Goal: Information Seeking & Learning: Learn about a topic

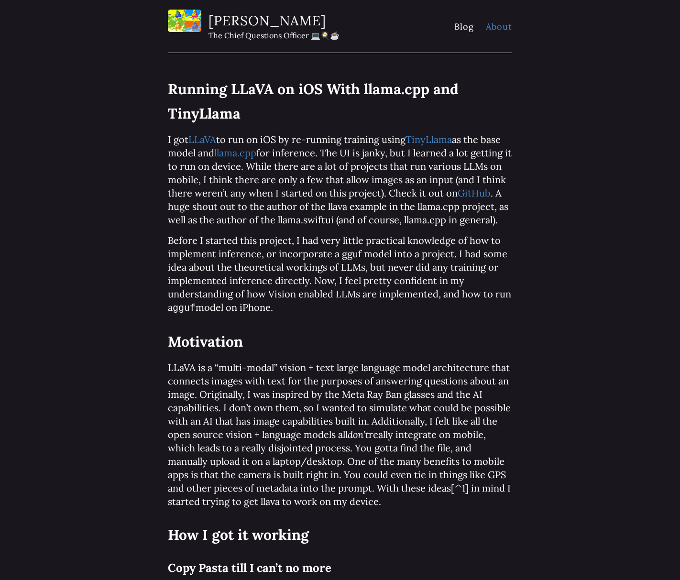
click at [499, 28] on link "About" at bounding box center [499, 26] width 26 height 11
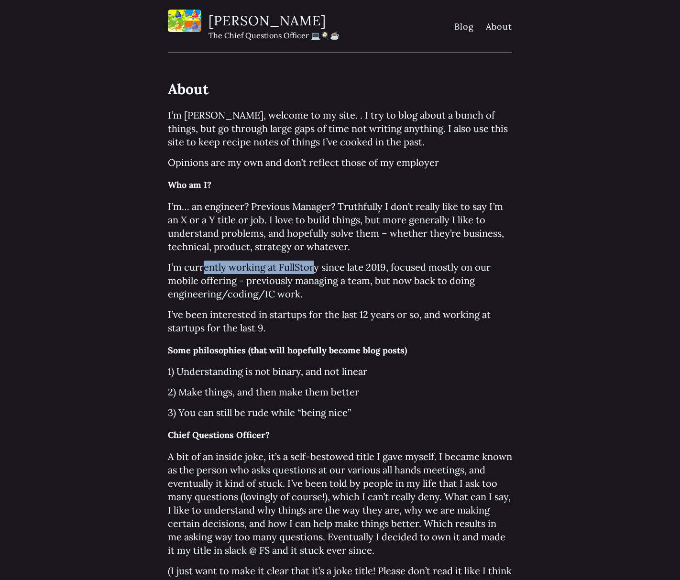
drag, startPoint x: 209, startPoint y: 268, endPoint x: 311, endPoint y: 267, distance: 101.8
click at [311, 267] on p "I’m currently working at FullStory since late 2019, focused mostly on our mobil…" at bounding box center [340, 280] width 344 height 40
click at [325, 298] on p "I’m currently working at FullStory since late 2019, focused mostly on our mobil…" at bounding box center [340, 280] width 344 height 40
click at [499, 30] on link "About" at bounding box center [499, 26] width 26 height 11
click at [466, 25] on link "Blog" at bounding box center [464, 26] width 20 height 11
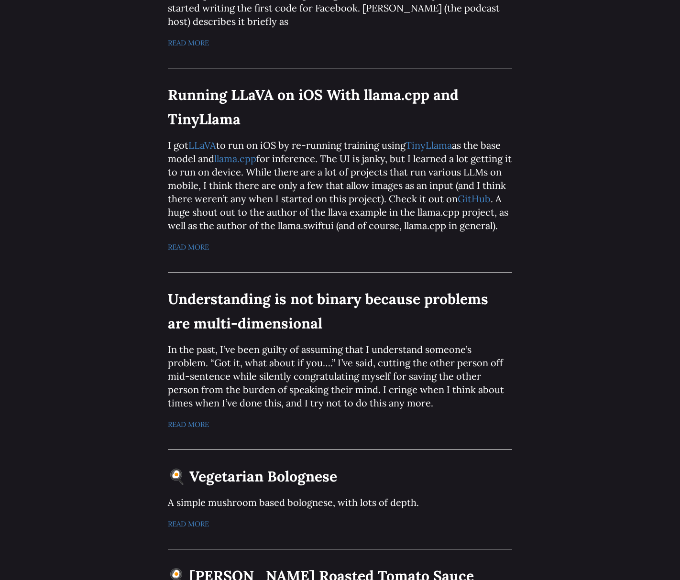
scroll to position [317, 0]
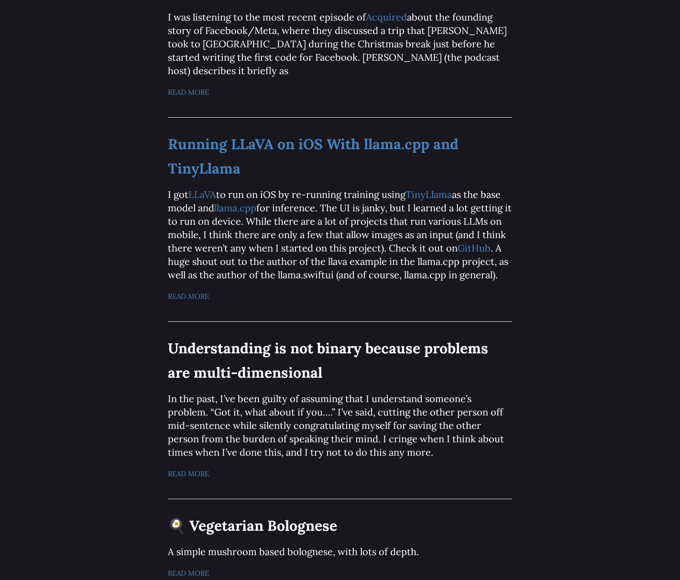
click at [319, 147] on link "Running LLaVA on iOS With llama.cpp and TinyLlama" at bounding box center [313, 156] width 291 height 43
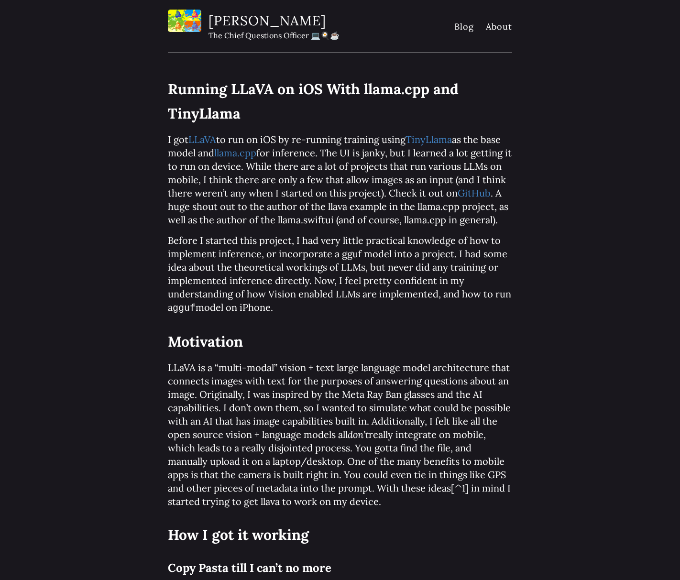
click at [323, 313] on p "Before I started this project, I had very little practical knowledge of how to …" at bounding box center [340, 274] width 344 height 81
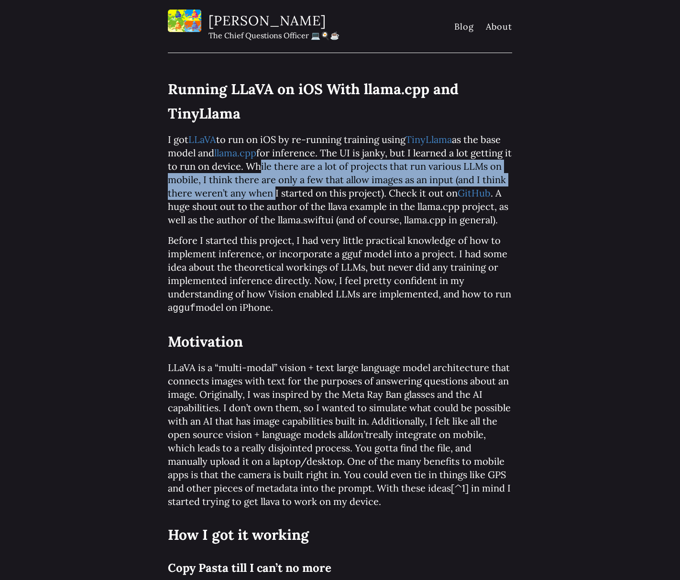
drag, startPoint x: 261, startPoint y: 165, endPoint x: 273, endPoint y: 194, distance: 31.5
click at [273, 194] on p "I got LLaVA to run on iOS by re-running training using TinyLlama as the base mo…" at bounding box center [340, 180] width 344 height 94
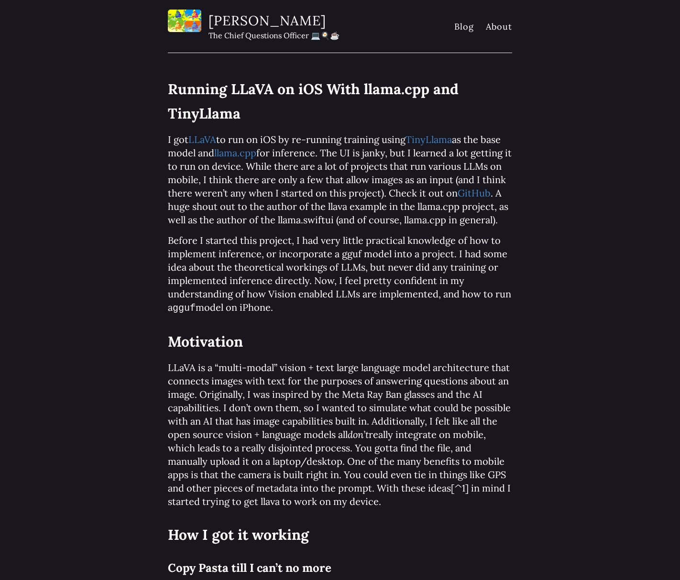
click at [303, 245] on p "Before I started this project, I had very little practical knowledge of how to …" at bounding box center [340, 274] width 344 height 81
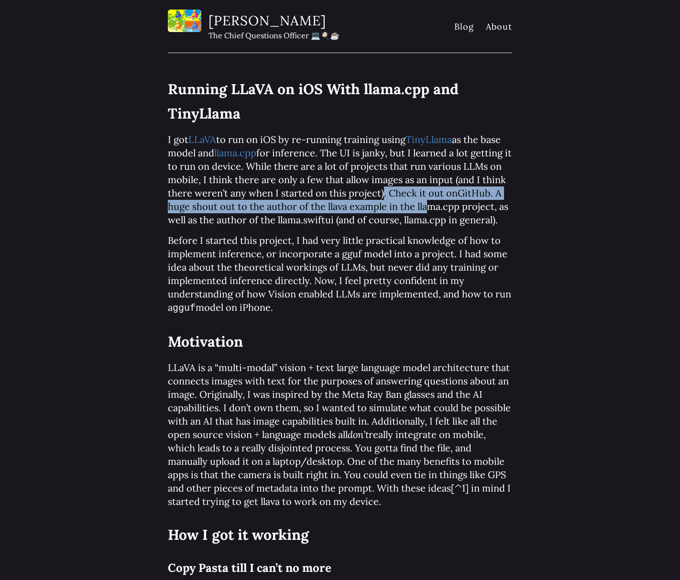
drag, startPoint x: 380, startPoint y: 194, endPoint x: 448, endPoint y: 200, distance: 68.6
click at [431, 201] on p "I got LLaVA to run on iOS by re-running training using TinyLlama as the base mo…" at bounding box center [340, 180] width 344 height 94
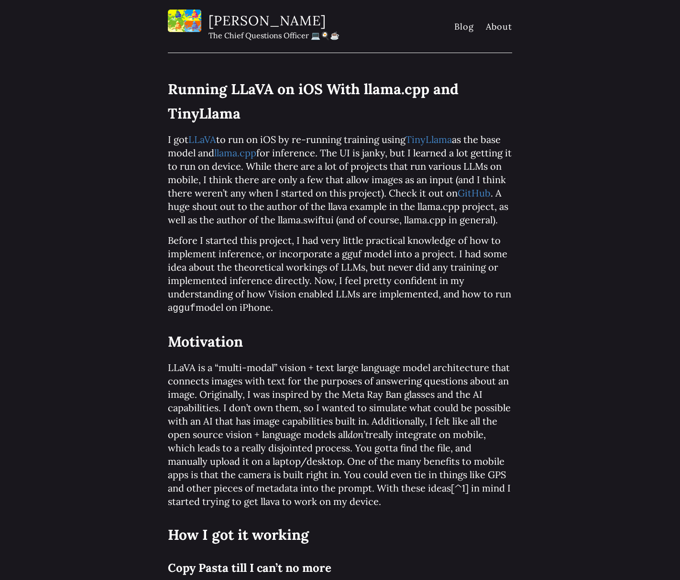
click at [436, 308] on p "Before I started this project, I had very little practical knowledge of how to …" at bounding box center [340, 274] width 344 height 81
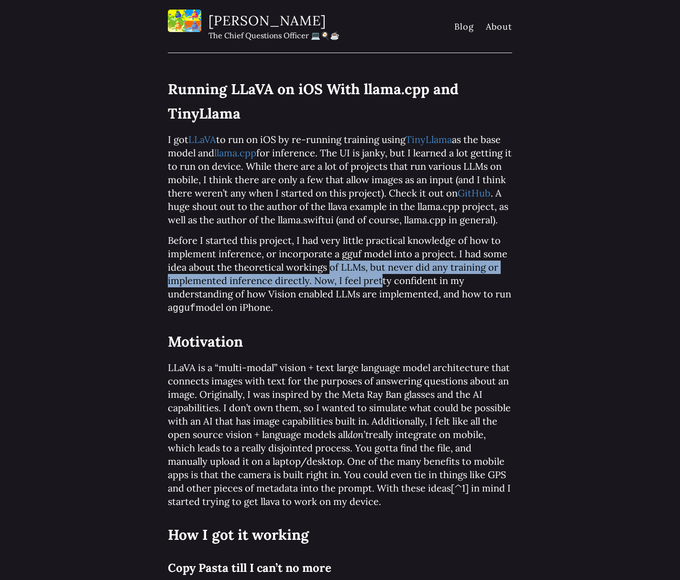
drag, startPoint x: 329, startPoint y: 270, endPoint x: 381, endPoint y: 278, distance: 52.7
click at [381, 278] on p "Before I started this project, I had very little practical knowledge of how to …" at bounding box center [340, 274] width 344 height 81
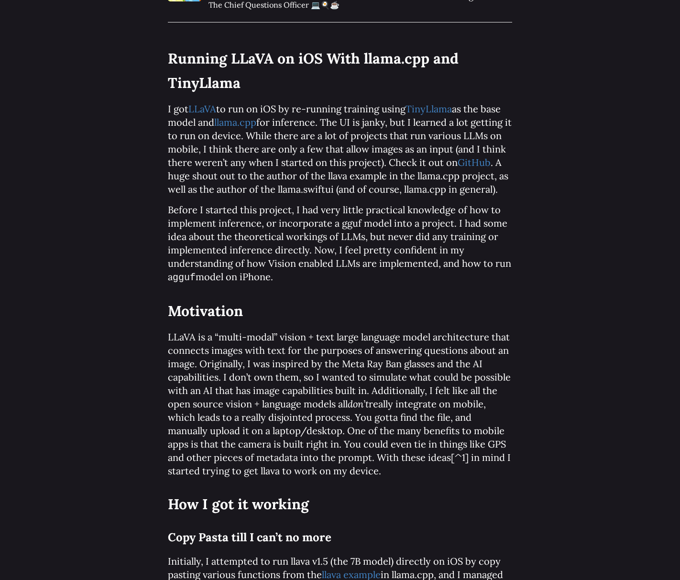
scroll to position [43, 0]
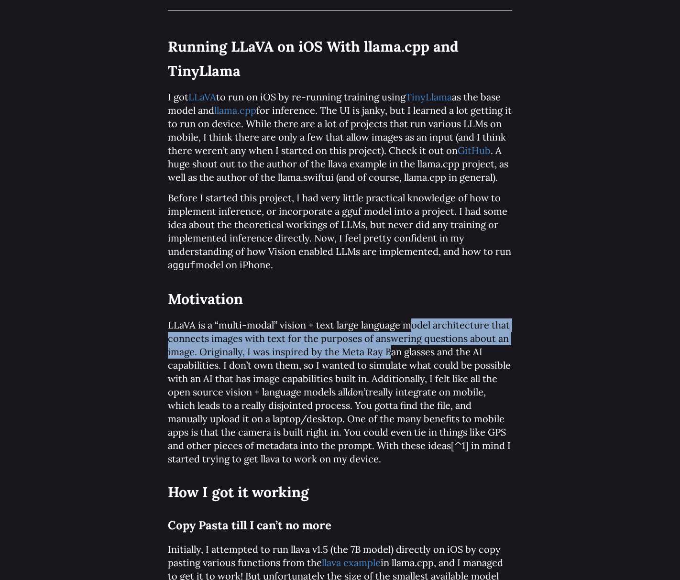
drag, startPoint x: 409, startPoint y: 329, endPoint x: 391, endPoint y: 345, distance: 24.7
click at [391, 345] on p "LLaVA is a “multi-modal” vision + text large language model architecture that c…" at bounding box center [340, 391] width 344 height 147
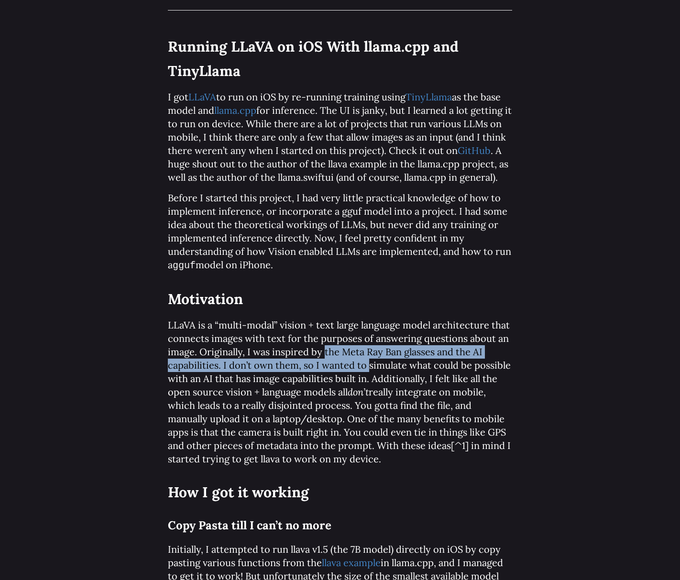
drag, startPoint x: 325, startPoint y: 351, endPoint x: 370, endPoint y: 358, distance: 46.0
click at [370, 358] on p "LLaVA is a “multi-modal” vision + text large language model architecture that c…" at bounding box center [340, 391] width 344 height 147
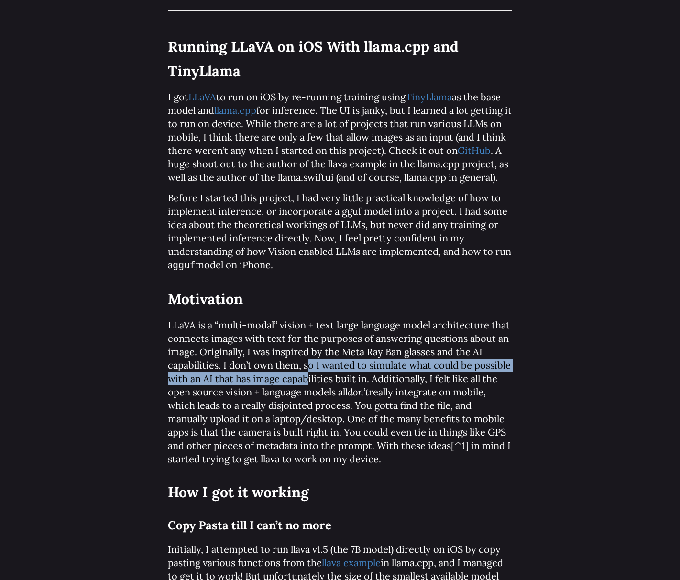
click at [309, 373] on p "LLaVA is a “multi-modal” vision + text large language model architecture that c…" at bounding box center [340, 391] width 344 height 147
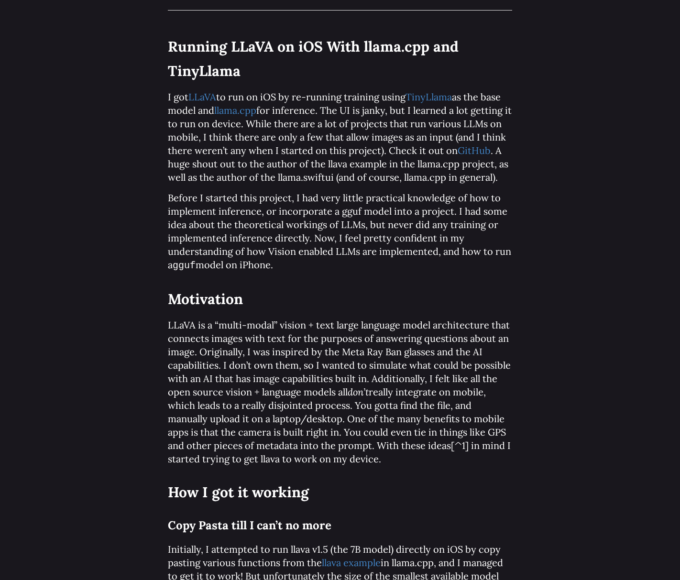
click at [321, 374] on p "LLaVA is a “multi-modal” vision + text large language model architecture that c…" at bounding box center [340, 391] width 344 height 147
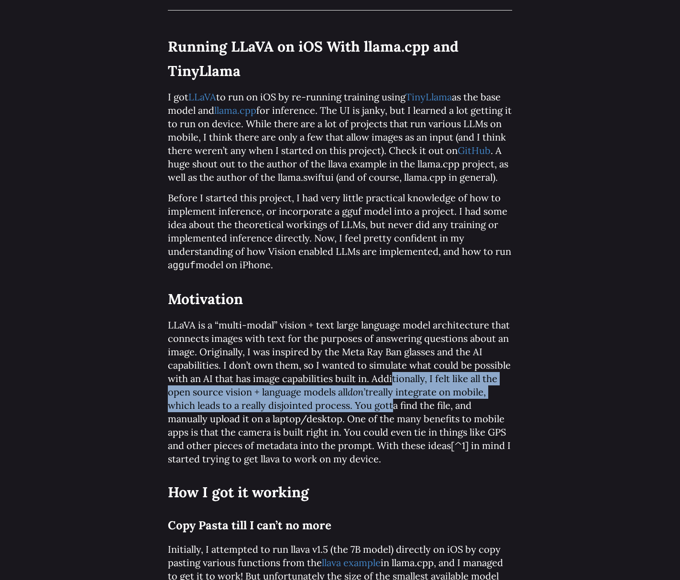
drag, startPoint x: 391, startPoint y: 381, endPoint x: 389, endPoint y: 398, distance: 16.9
click at [389, 398] on p "LLaVA is a “multi-modal” vision + text large language model architecture that c…" at bounding box center [340, 391] width 344 height 147
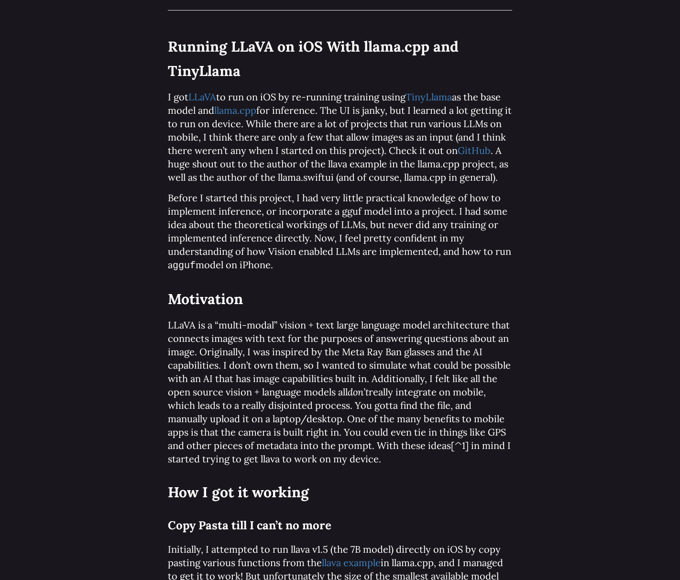
click at [404, 459] on p "LLaVA is a “multi-modal” vision + text large language model architecture that c…" at bounding box center [340, 391] width 344 height 147
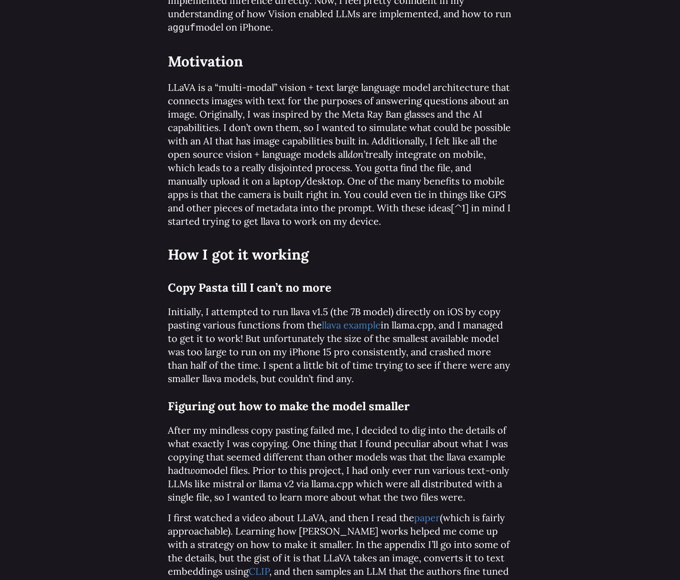
scroll to position [305, 0]
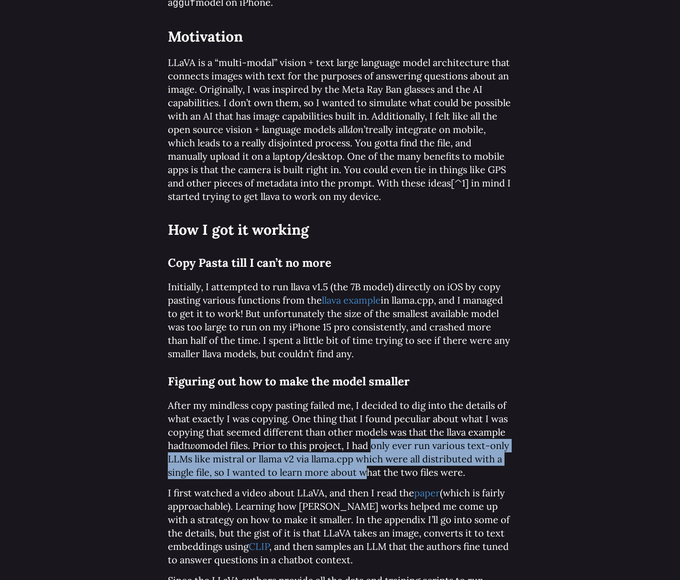
drag, startPoint x: 373, startPoint y: 441, endPoint x: 392, endPoint y: 470, distance: 34.9
click at [392, 470] on p "After my mindless copy pasting failed me, I decided to dig into the details of …" at bounding box center [340, 439] width 344 height 80
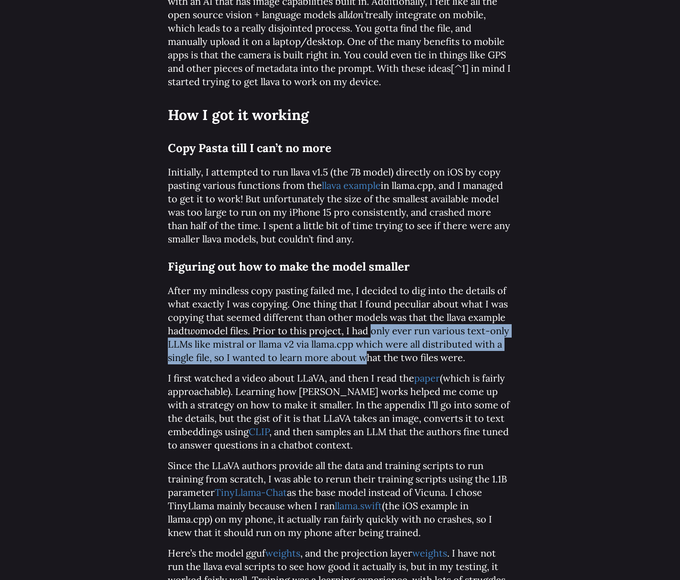
scroll to position [426, 0]
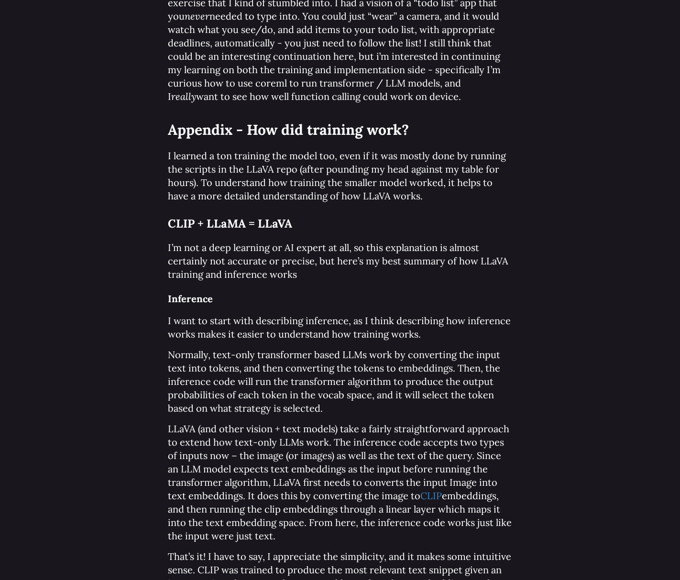
scroll to position [2395, 0]
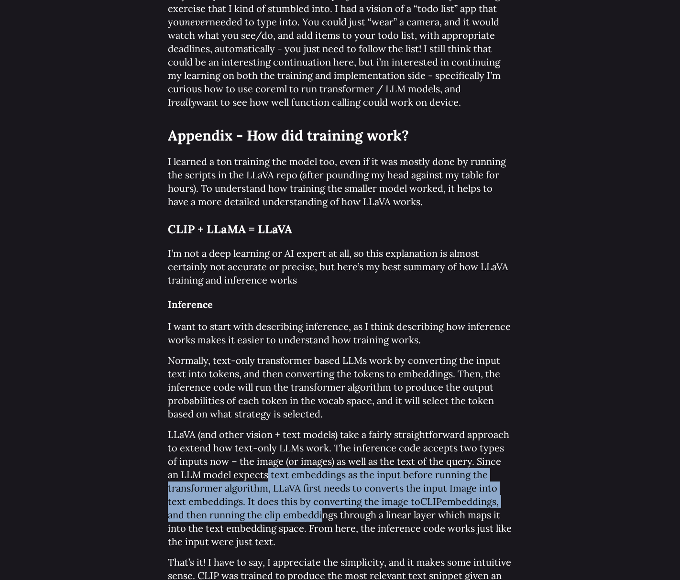
drag, startPoint x: 252, startPoint y: 478, endPoint x: 320, endPoint y: 512, distance: 75.5
click at [320, 512] on p "LLaVA (and other vision + text models) take a fairly straightforward approach t…" at bounding box center [340, 488] width 344 height 120
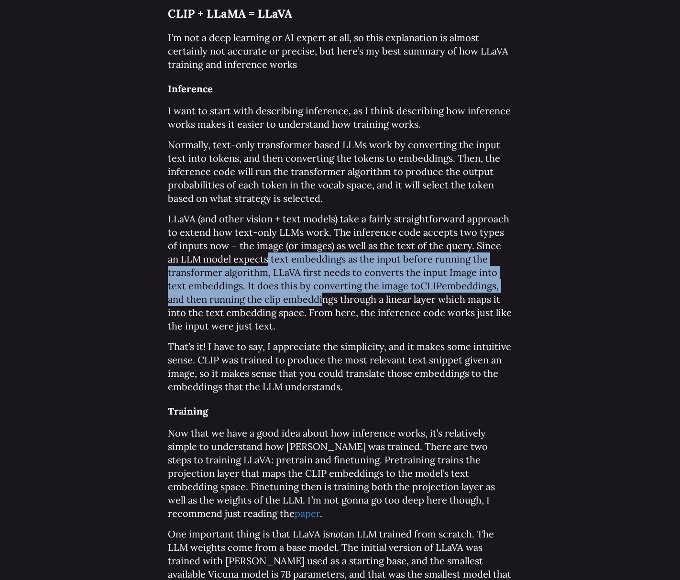
scroll to position [2669, 0]
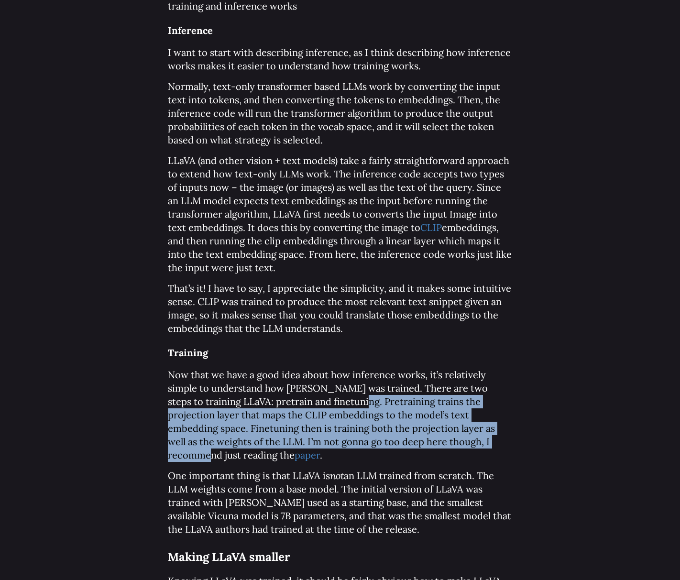
drag, startPoint x: 328, startPoint y: 401, endPoint x: 425, endPoint y: 440, distance: 104.7
click at [425, 440] on p "Now that we have a good idea about how inference works, it’s relatively simple …" at bounding box center [340, 415] width 344 height 94
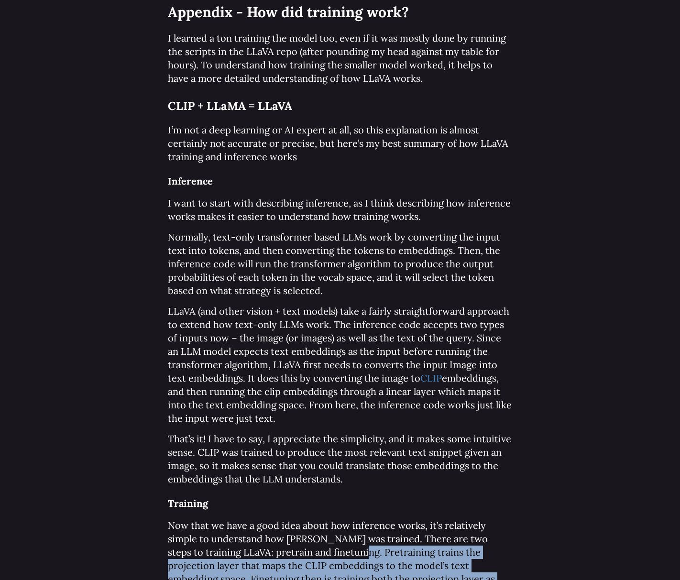
scroll to position [3529, 0]
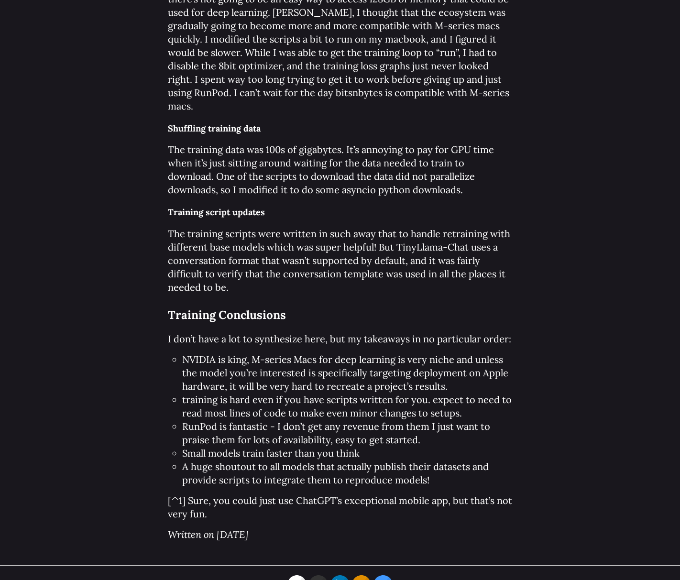
click at [344, 575] on icon at bounding box center [339, 584] width 19 height 19
